Goal: Transaction & Acquisition: Book appointment/travel/reservation

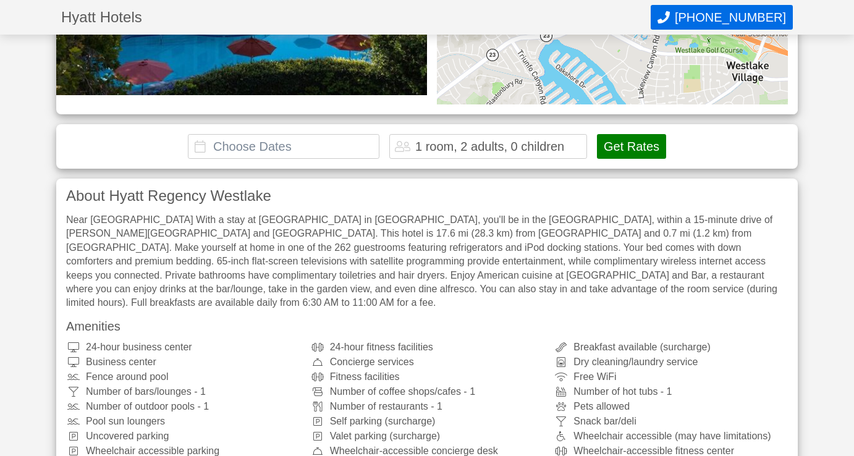
scroll to position [276, 0]
click at [312, 141] on input "text" at bounding box center [284, 146] width 192 height 25
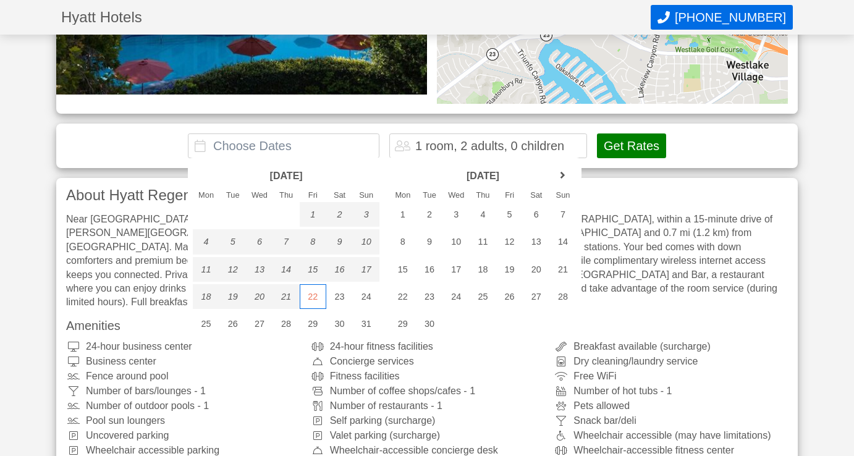
click at [313, 297] on div "22" at bounding box center [313, 296] width 27 height 25
click at [358, 297] on div "24" at bounding box center [366, 296] width 27 height 25
type input "[DATE] - [DATE]"
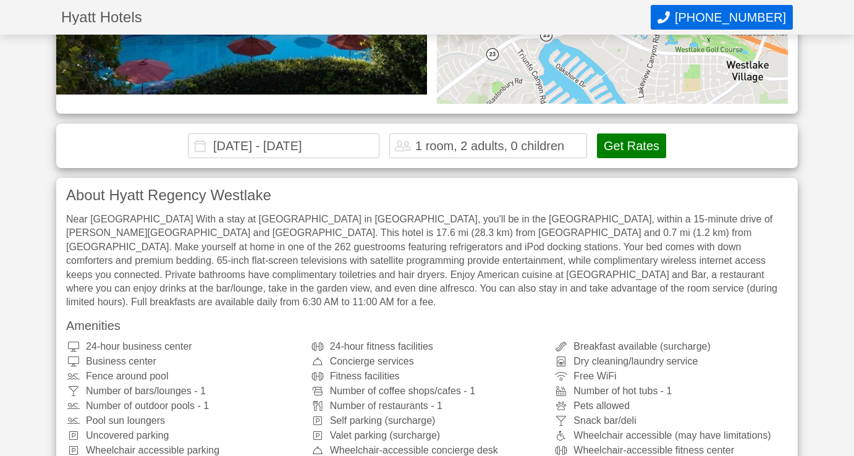
click at [490, 141] on div "1 room, 2 adults, 0 children" at bounding box center [489, 146] width 149 height 12
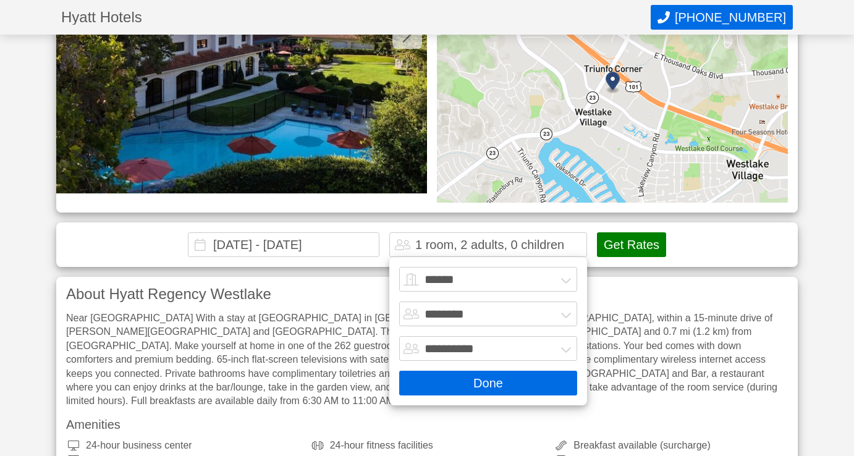
scroll to position [125, 0]
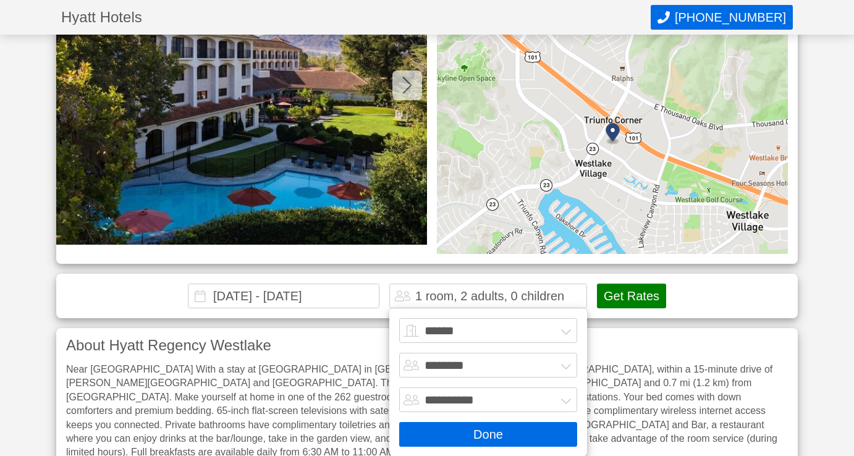
click at [472, 355] on select "******* ******** ******** ********" at bounding box center [488, 365] width 178 height 25
select select "*"
click at [491, 430] on button "Done" at bounding box center [488, 434] width 178 height 25
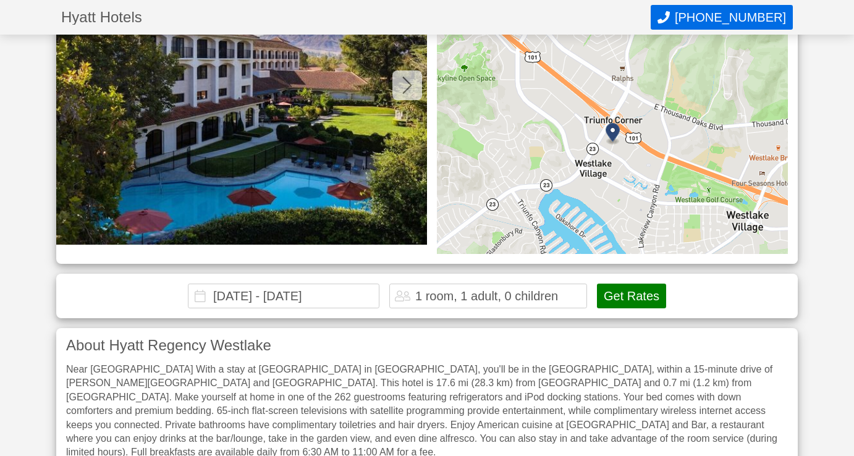
click at [613, 300] on button "Get Rates" at bounding box center [631, 296] width 69 height 25
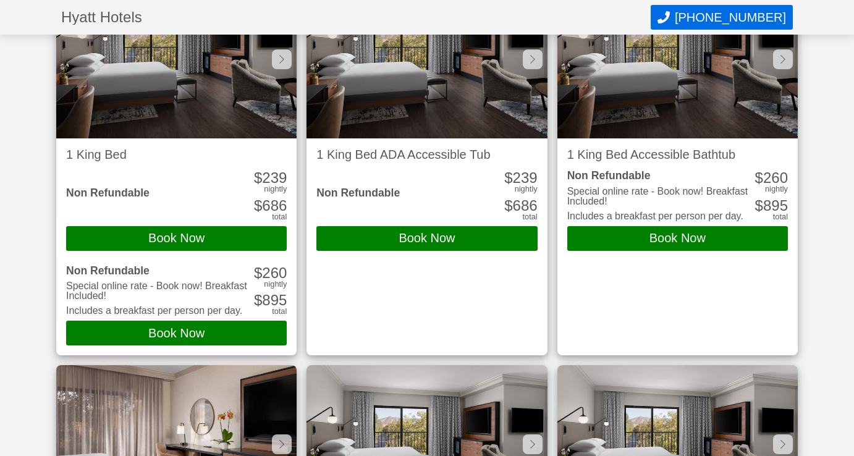
scroll to position [472, 0]
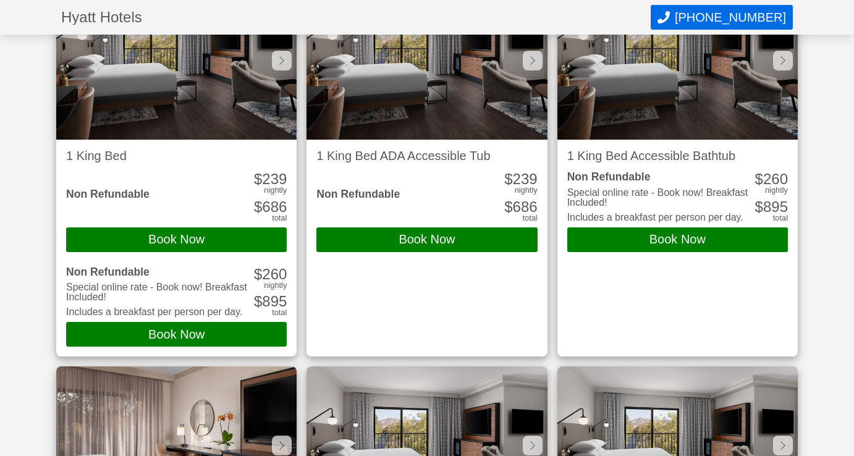
click at [160, 237] on button "Book Now" at bounding box center [176, 239] width 221 height 25
